Goal: Task Accomplishment & Management: Use online tool/utility

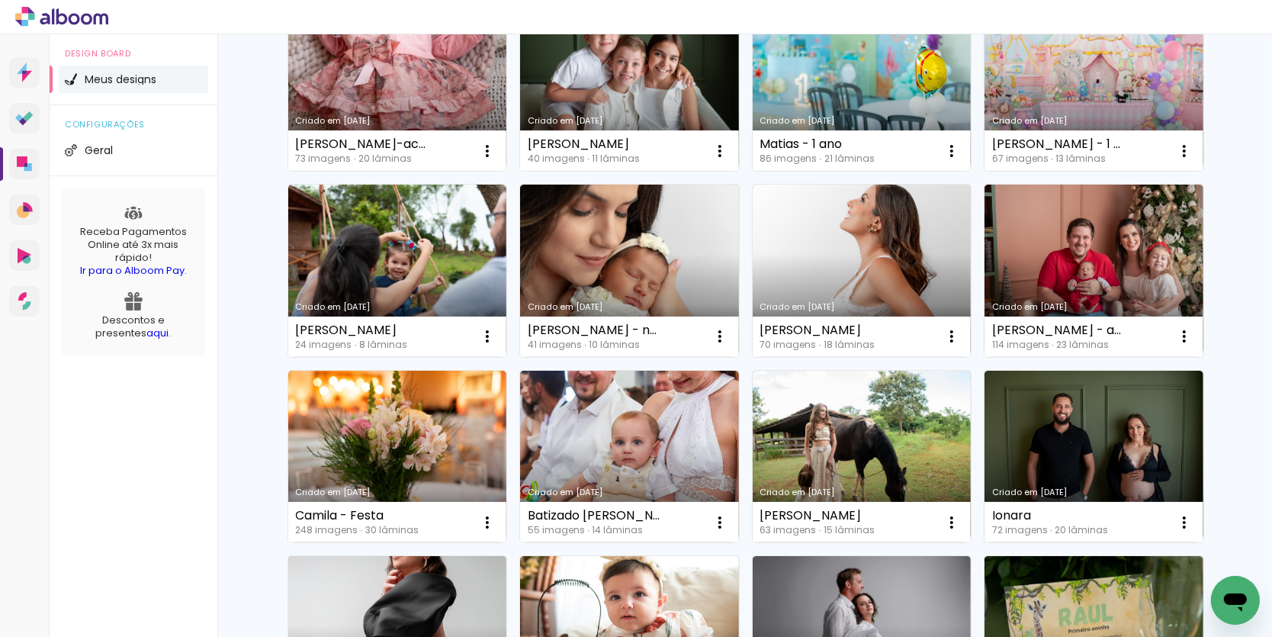
scroll to position [384, 0]
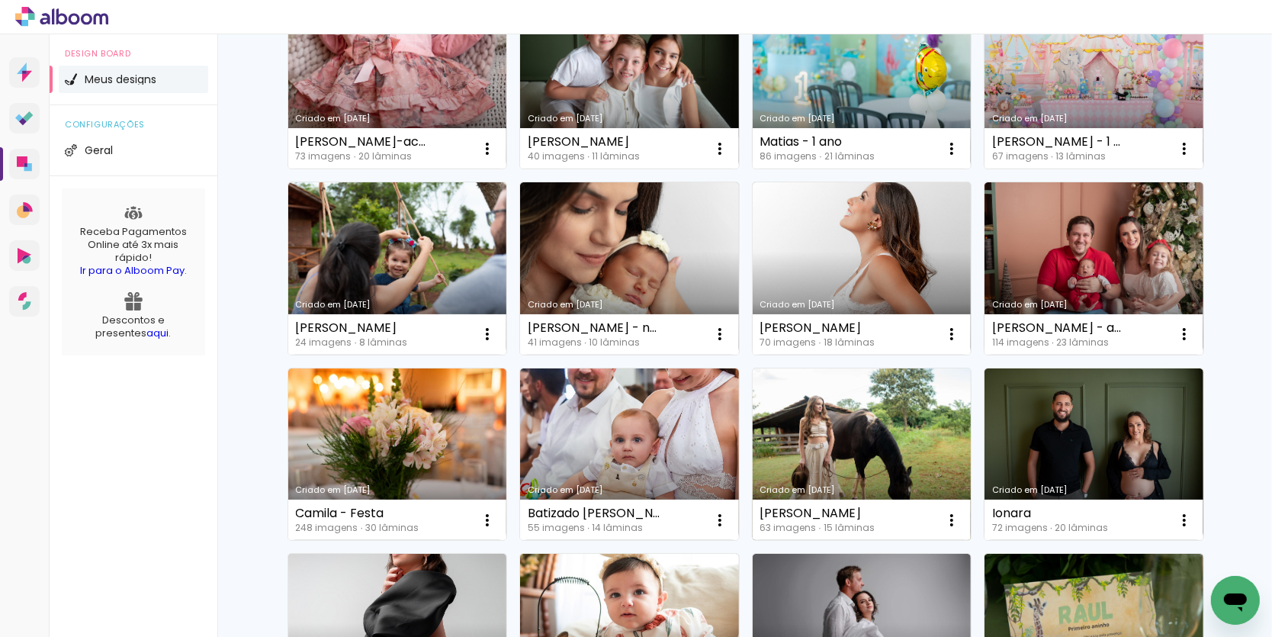
click at [848, 446] on link "Criado em [DATE]" at bounding box center [862, 454] width 219 height 172
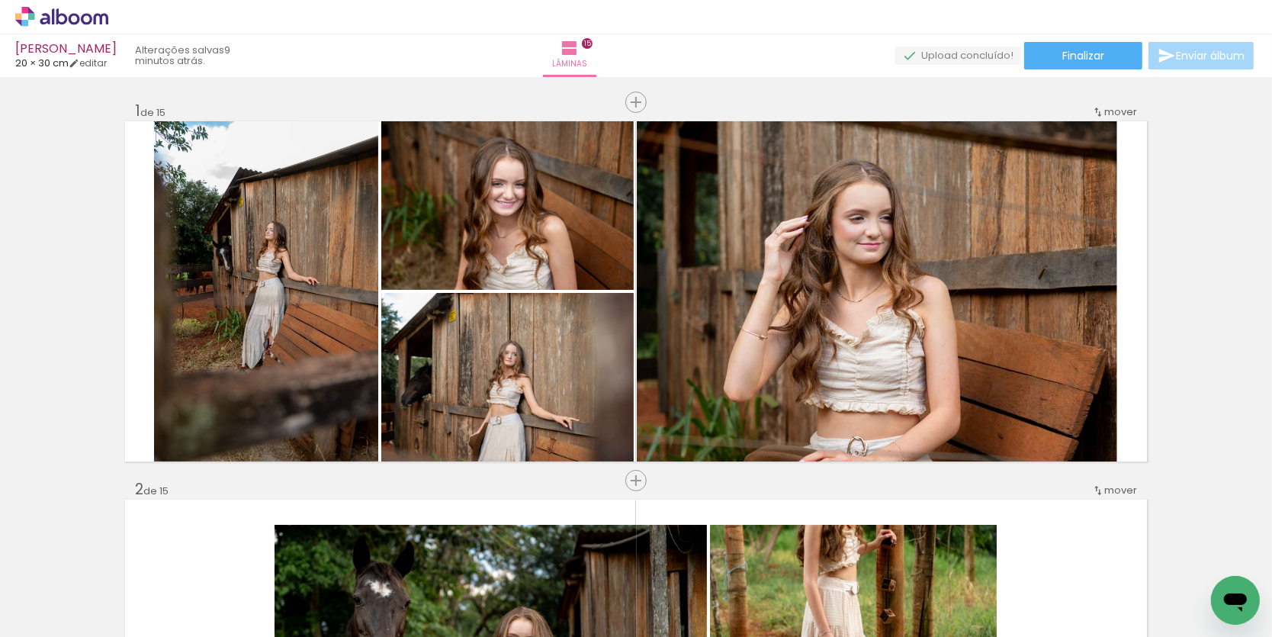
scroll to position [4934, 0]
